Goal: Task Accomplishment & Management: Complete application form

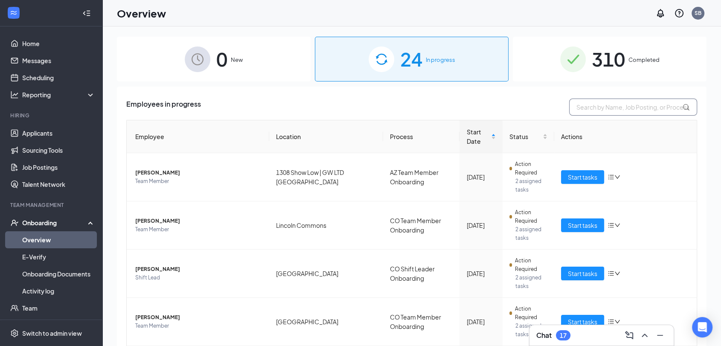
click at [581, 108] on input "text" at bounding box center [633, 107] width 128 height 17
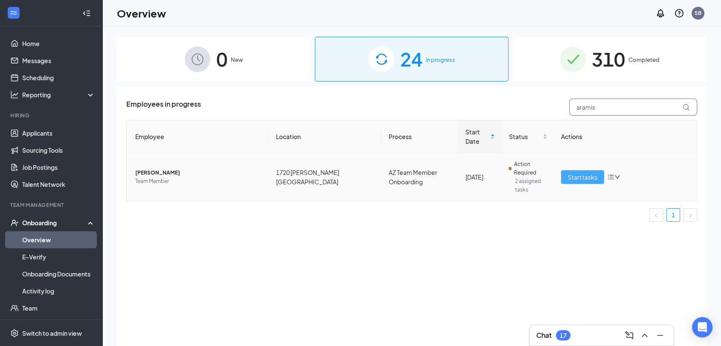
type input "aramis"
click at [569, 174] on span "Start tasks" at bounding box center [582, 176] width 29 height 9
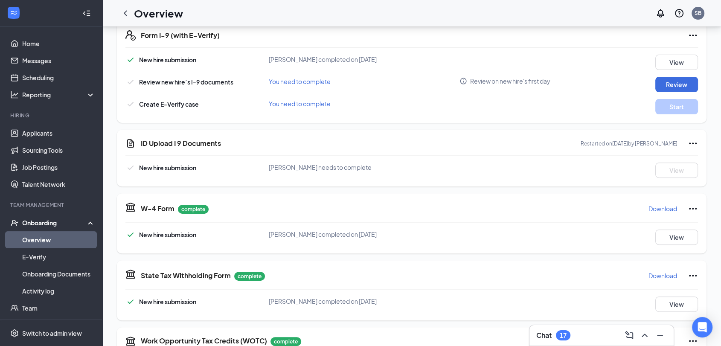
scroll to position [276, 0]
click at [694, 141] on icon "Ellipses" at bounding box center [693, 142] width 10 height 10
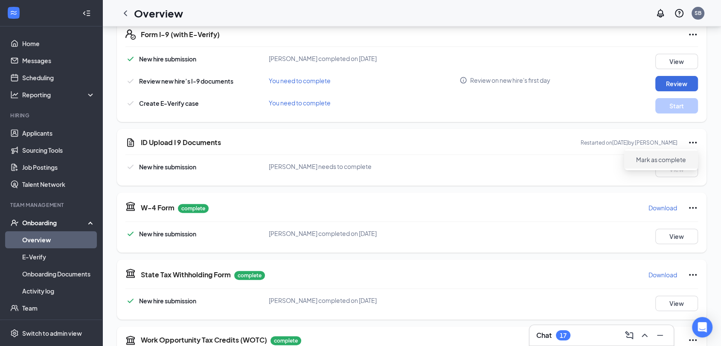
click at [651, 165] on button "Mark as complete" at bounding box center [661, 160] width 64 height 14
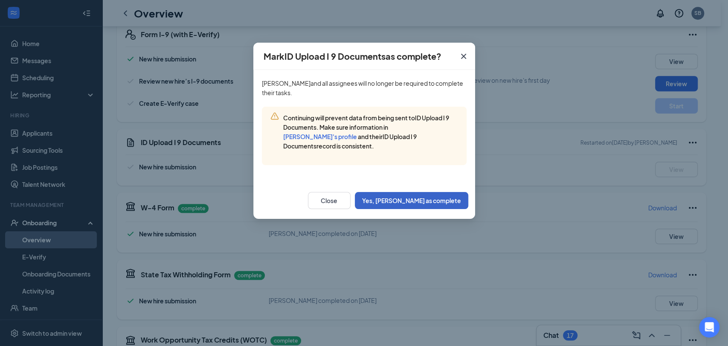
click at [418, 200] on button "Yes, [PERSON_NAME] as complete" at bounding box center [411, 200] width 113 height 17
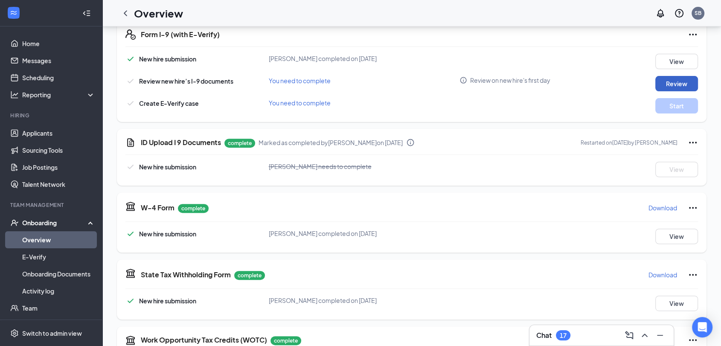
click at [671, 82] on button "Review" at bounding box center [676, 83] width 43 height 15
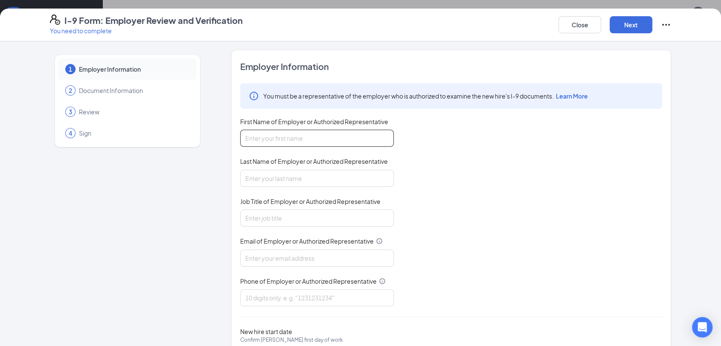
click at [350, 144] on input "First Name of Employer or Authorized Representative" at bounding box center [317, 138] width 154 height 17
type input "[PERSON_NAME]"
click at [286, 177] on input "Last Name of Employer or Authorized Representative" at bounding box center [317, 178] width 154 height 17
type input "[PERSON_NAME]"
click at [267, 219] on input "Job Title of Employer or Authorized Representative" at bounding box center [317, 217] width 154 height 17
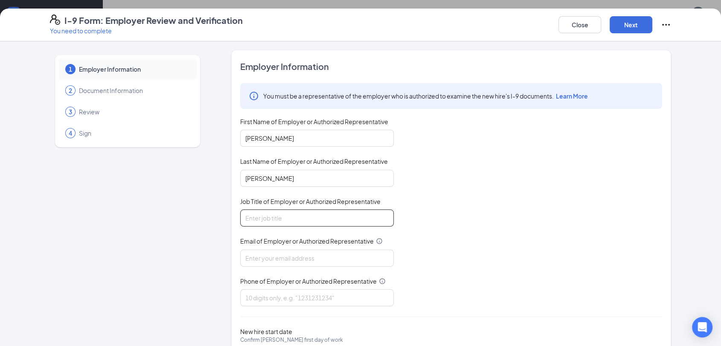
type input "Director HRBP"
click at [266, 254] on input "Email of Employer or Authorized Representative" at bounding box center [317, 258] width 154 height 17
type input "[PERSON_NAME][EMAIL_ADDRESS][PERSON_NAME][DOMAIN_NAME]"
click at [288, 300] on input "Phone of Employer or Authorized Representative" at bounding box center [317, 297] width 154 height 17
type input "7194700824"
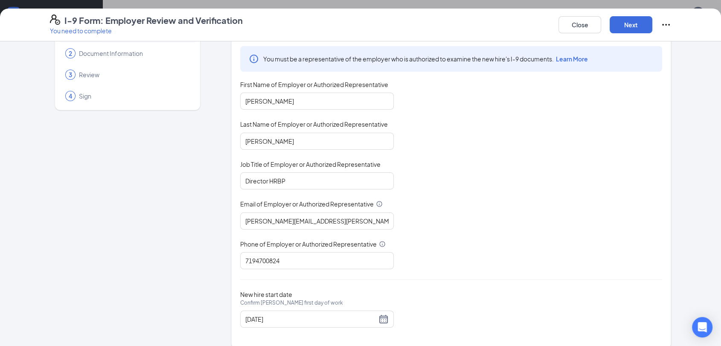
scroll to position [46, 0]
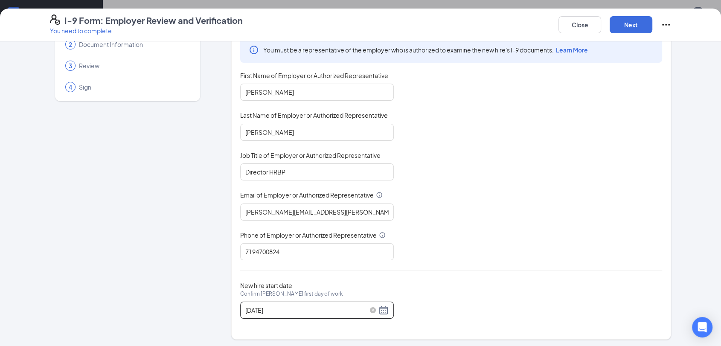
click at [378, 309] on div "[DATE]" at bounding box center [316, 310] width 143 height 10
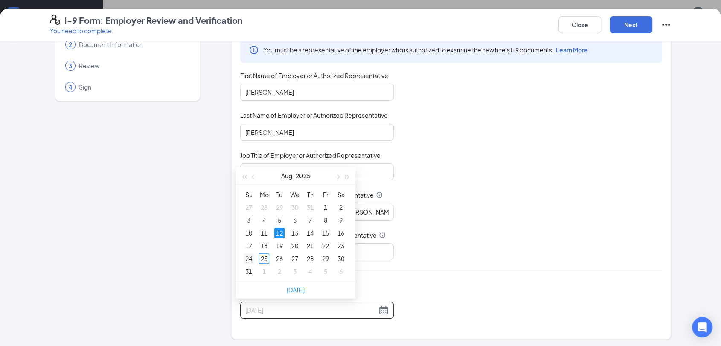
type input "[DATE]"
click at [251, 255] on div "24" at bounding box center [249, 258] width 10 height 10
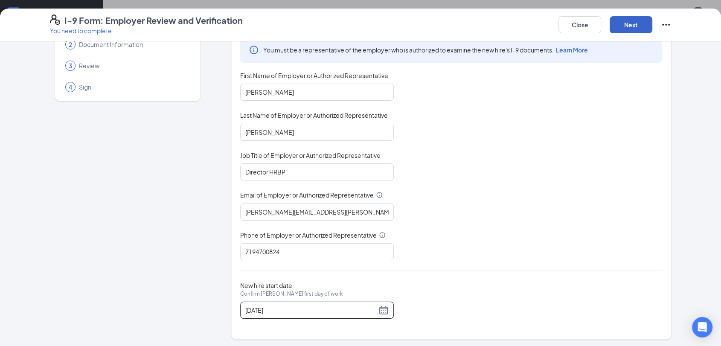
click at [632, 22] on button "Next" at bounding box center [631, 24] width 43 height 17
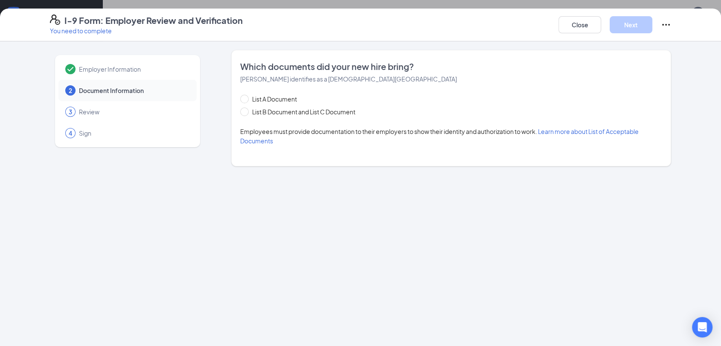
scroll to position [0, 0]
click at [244, 100] on input "List A Document" at bounding box center [243, 98] width 6 height 6
radio input "true"
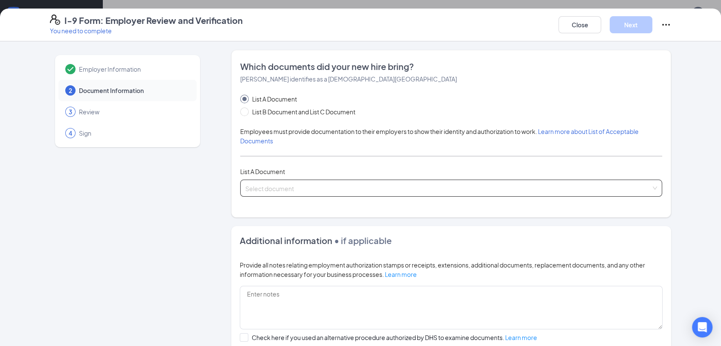
click at [276, 193] on span at bounding box center [448, 188] width 406 height 16
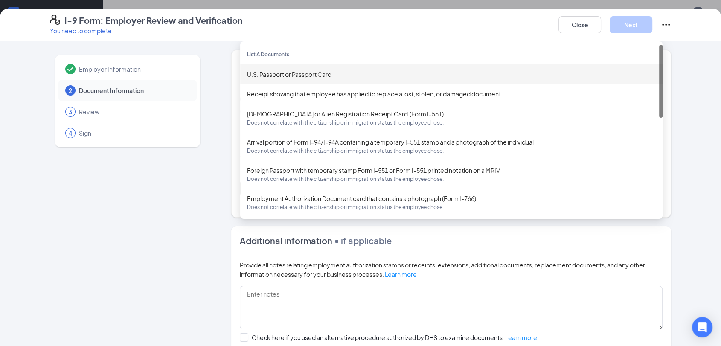
click at [315, 74] on div "U.S. Passport or Passport Card" at bounding box center [451, 74] width 409 height 9
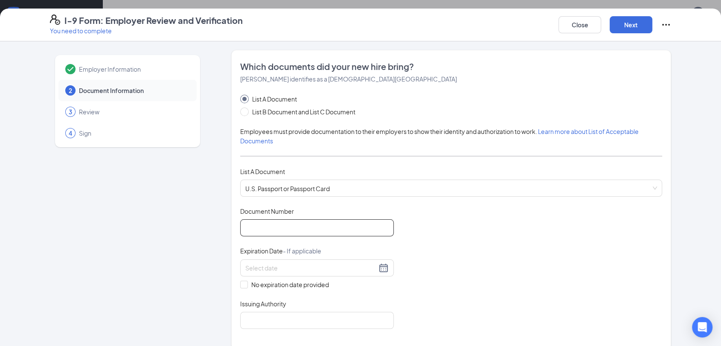
click at [252, 224] on input "Document Number" at bounding box center [317, 227] width 154 height 17
type input "C20759009"
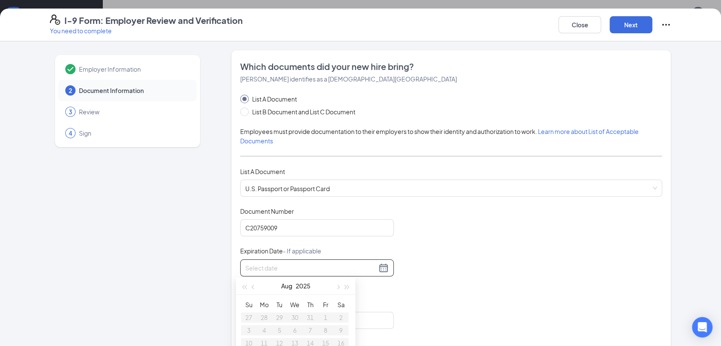
click at [261, 268] on input at bounding box center [310, 267] width 131 height 9
type input "[DATE]"
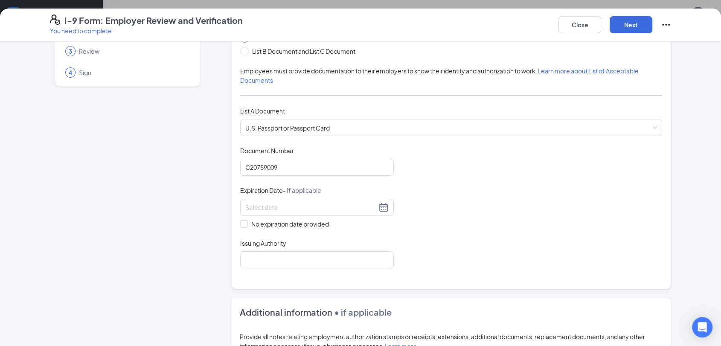
scroll to position [78, 0]
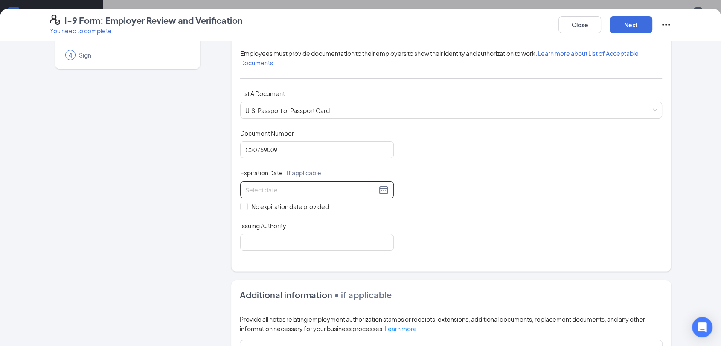
click at [264, 188] on input at bounding box center [310, 189] width 131 height 9
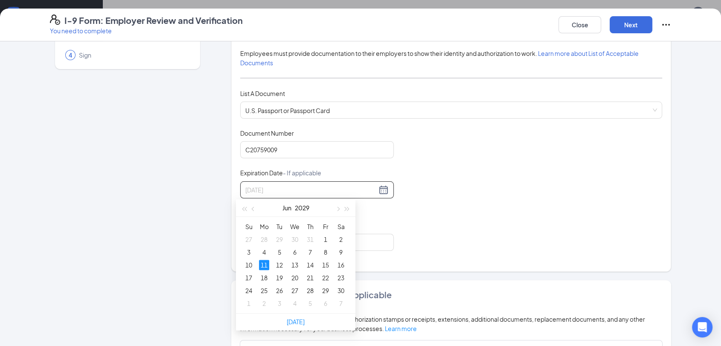
click at [263, 267] on div "11" at bounding box center [264, 265] width 10 height 10
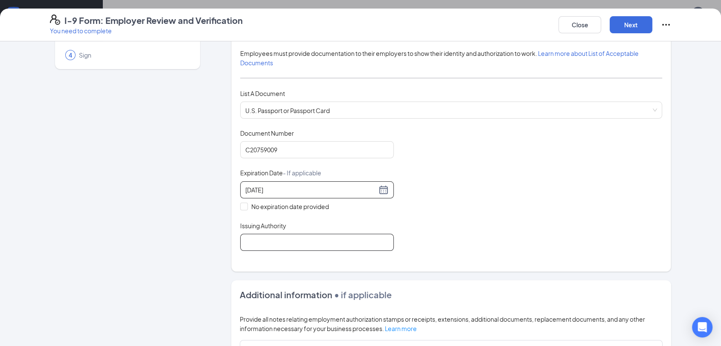
type input "[DATE]"
click at [275, 243] on input "Issuing Authority" at bounding box center [317, 242] width 154 height 17
type input "[GEOGRAPHIC_DATA]"
click at [702, 235] on div "Employer Information 2 Document Information 3 Review 4 Sign Which documents did…" at bounding box center [360, 193] width 721 height 305
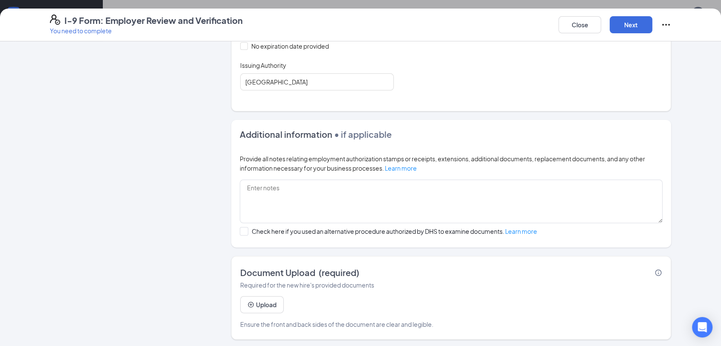
scroll to position [239, 0]
click at [395, 308] on div "Upload Ensure the front and back sides of the document are clear and legible." at bounding box center [451, 308] width 422 height 39
click at [264, 301] on button "Upload" at bounding box center [262, 304] width 44 height 17
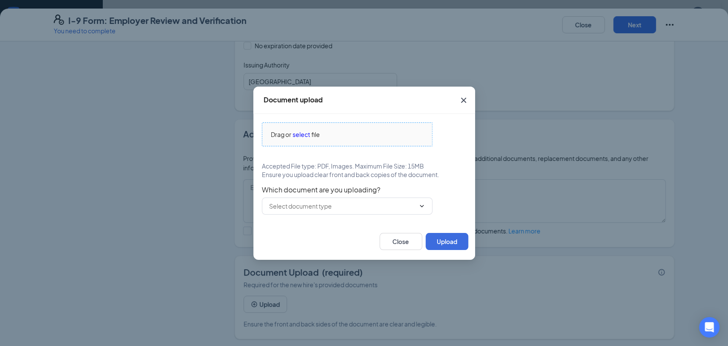
click at [300, 135] on span "select" at bounding box center [301, 134] width 17 height 9
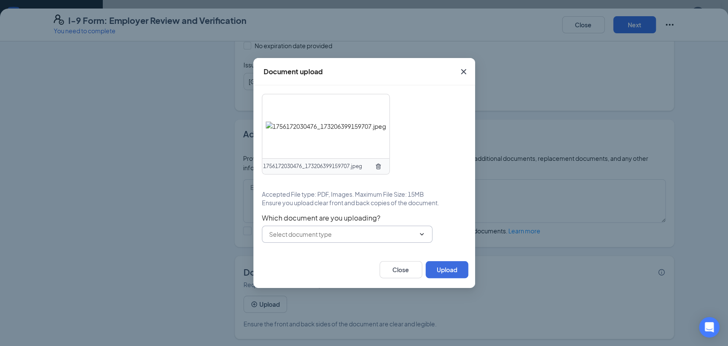
click at [421, 211] on div "1756172030476_173206399159707.jpeg Accepted File type: PDF, Images. Maximum Fil…" at bounding box center [364, 168] width 205 height 149
click at [421, 235] on icon "ChevronDown" at bounding box center [422, 234] width 4 height 2
click at [325, 252] on div "U.S. Passport or Passport Card" at bounding box center [310, 253] width 84 height 9
type input "U.S. Passport or Passport Card"
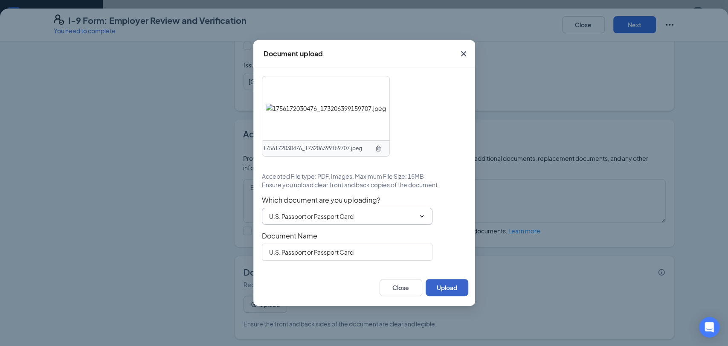
click at [449, 289] on button "Upload" at bounding box center [447, 287] width 43 height 17
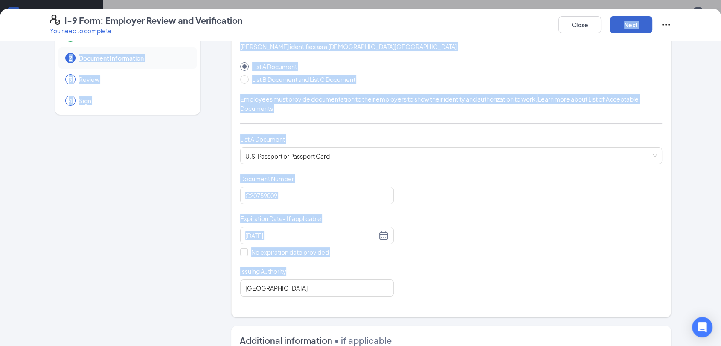
scroll to position [0, 0]
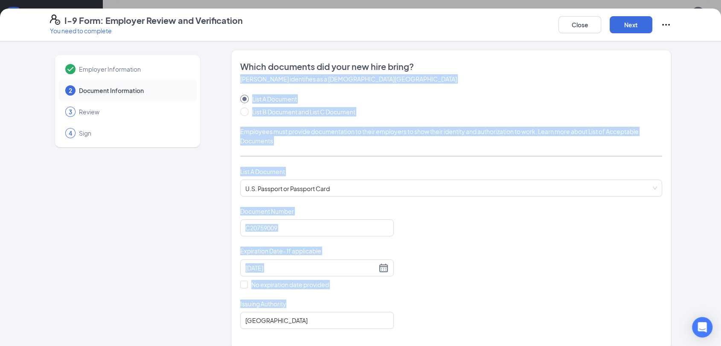
drag, startPoint x: 585, startPoint y: 85, endPoint x: 607, endPoint y: 67, distance: 28.2
click at [607, 67] on div "Which documents did your new hire bring? [PERSON_NAME] identifies as a [DEMOGRA…" at bounding box center [451, 200] width 422 height 279
click at [608, 68] on span "Which documents did your new hire bring?" at bounding box center [451, 67] width 422 height 12
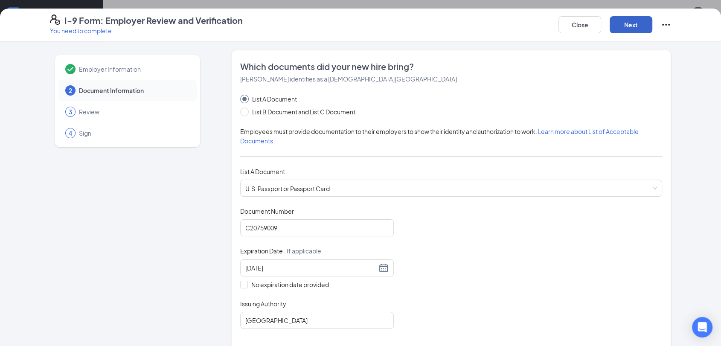
click at [624, 28] on button "Next" at bounding box center [631, 24] width 43 height 17
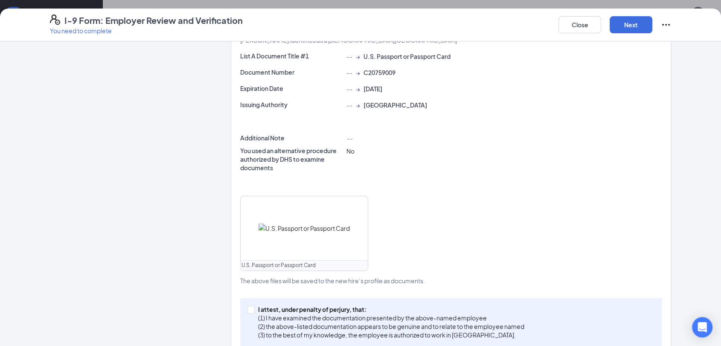
scroll to position [219, 0]
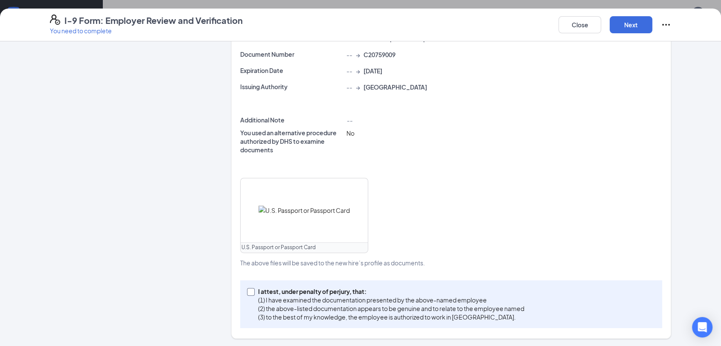
click at [247, 291] on input "I attest, under penalty of [PERSON_NAME], that: (1) I have examined the documen…" at bounding box center [250, 291] width 6 height 6
checkbox input "true"
click at [631, 24] on button "Next" at bounding box center [631, 24] width 43 height 17
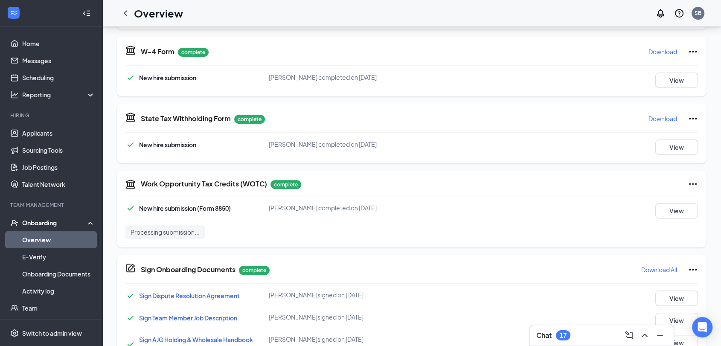
scroll to position [186, 0]
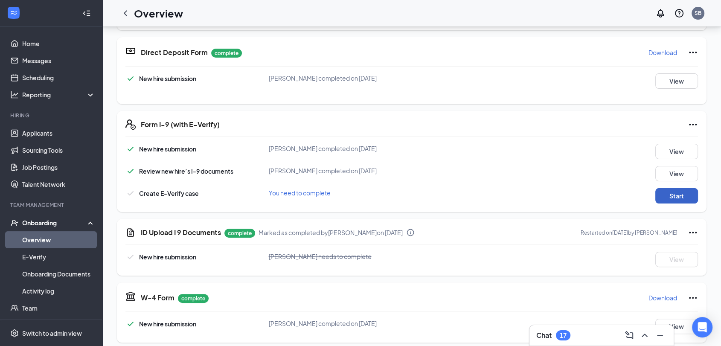
click at [670, 198] on button "Start" at bounding box center [676, 195] width 43 height 15
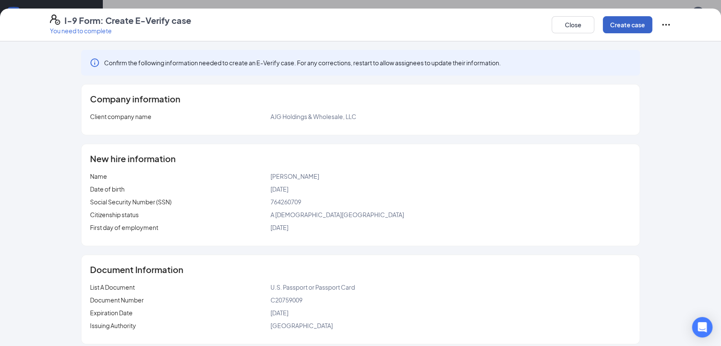
click at [624, 25] on button "Create case" at bounding box center [627, 24] width 49 height 17
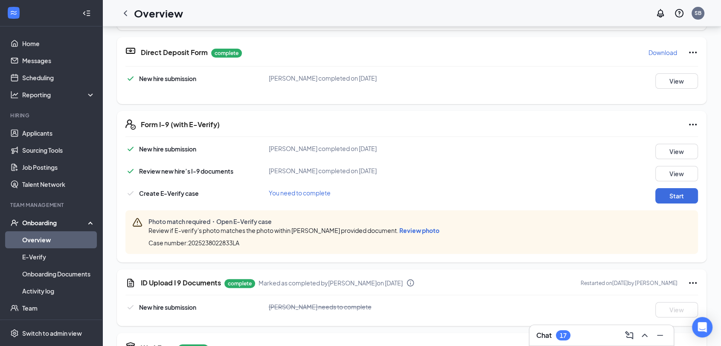
click at [427, 228] on span "Review photo" at bounding box center [419, 230] width 40 height 8
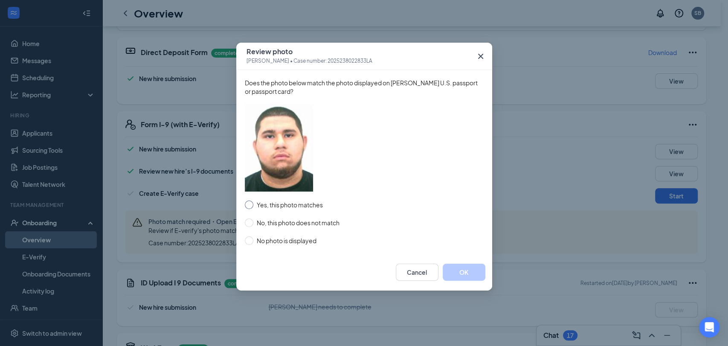
click at [246, 206] on input "Yes, this photo matches" at bounding box center [249, 204] width 9 height 9
radio input "true"
click at [464, 270] on button "OK" at bounding box center [464, 272] width 43 height 17
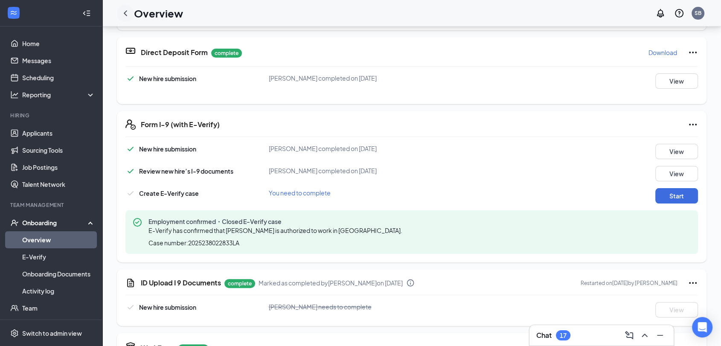
click at [128, 13] on icon "ChevronLeft" at bounding box center [125, 13] width 10 height 10
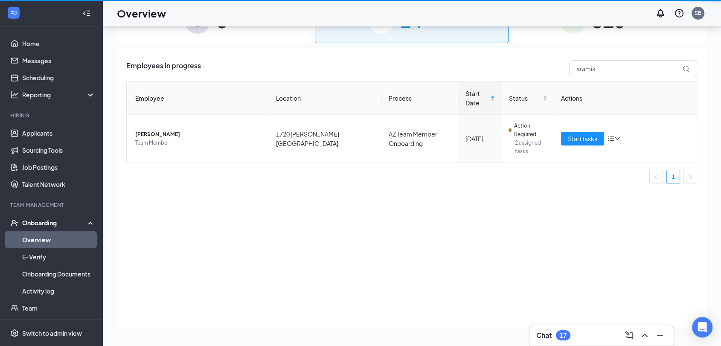
scroll to position [38, 0]
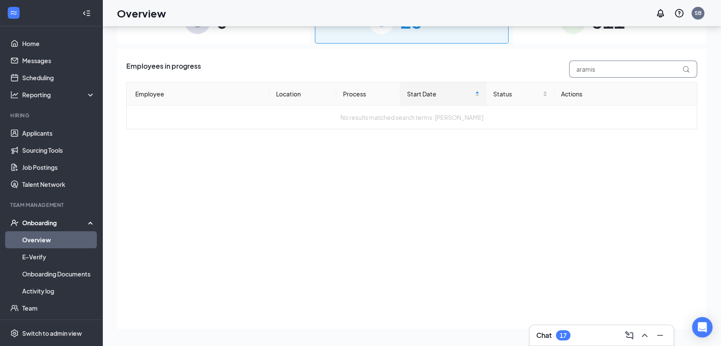
click at [604, 69] on input "aramis" at bounding box center [633, 69] width 128 height 17
type input "a"
